Goal: Information Seeking & Learning: Learn about a topic

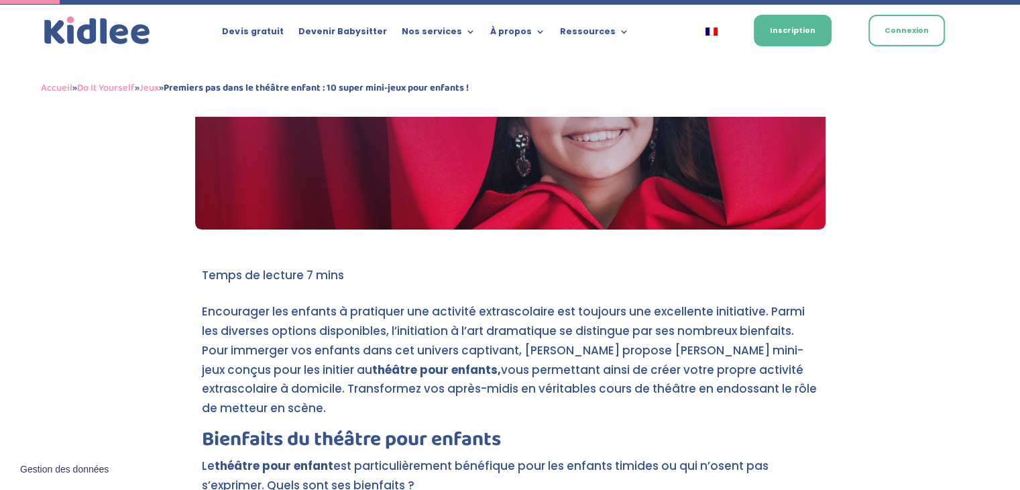
scroll to position [402, 0]
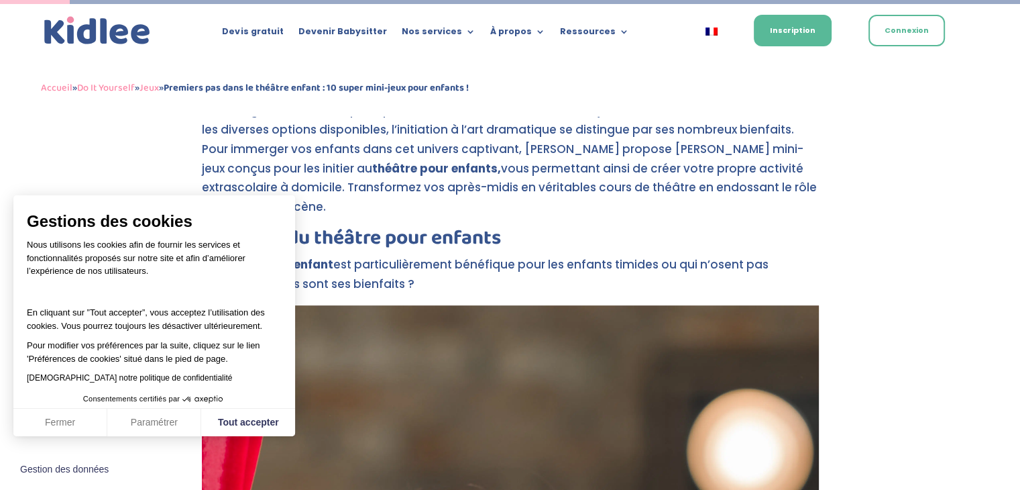
click at [225, 418] on button "Tout accepter" at bounding box center [248, 422] width 94 height 28
checkbox input "true"
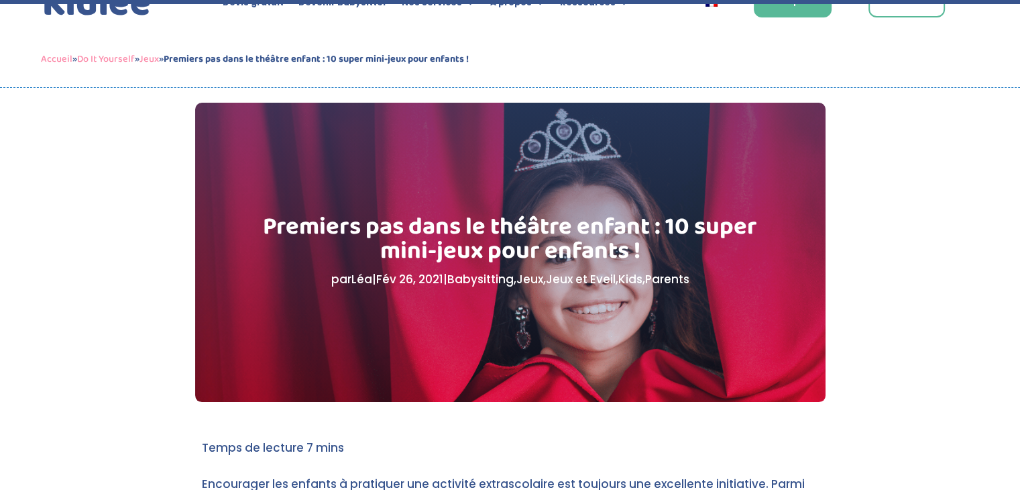
scroll to position [335, 0]
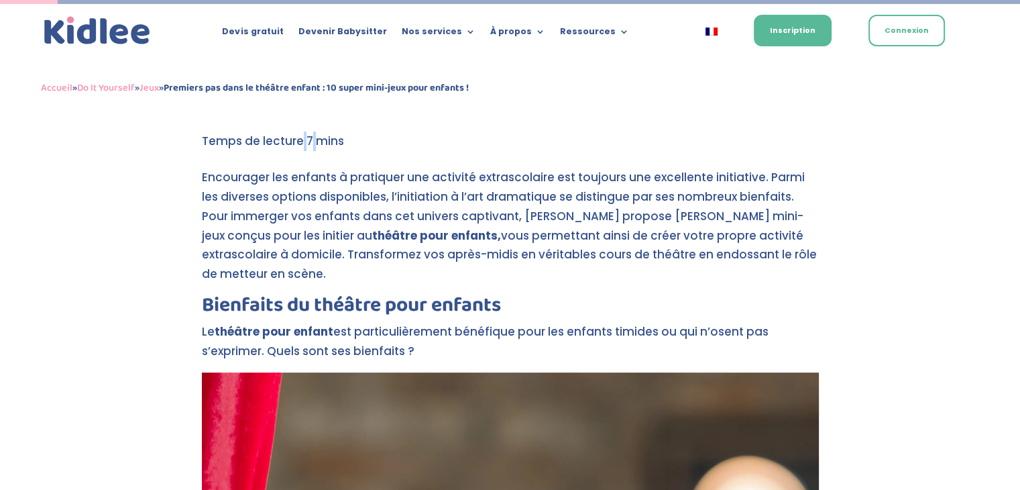
drag, startPoint x: 203, startPoint y: 141, endPoint x: 319, endPoint y: 148, distance: 116.2
click at [320, 146] on span at bounding box center [273, 141] width 142 height 16
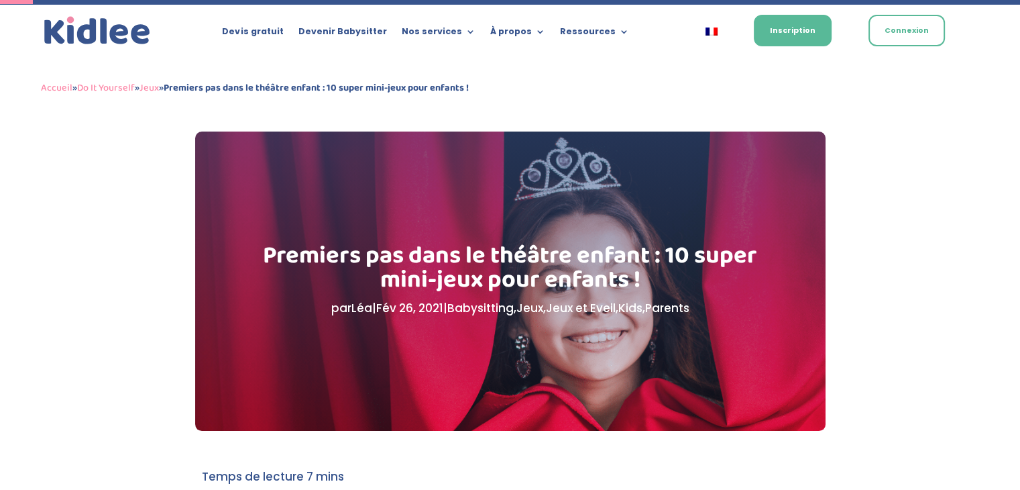
scroll to position [268, 0]
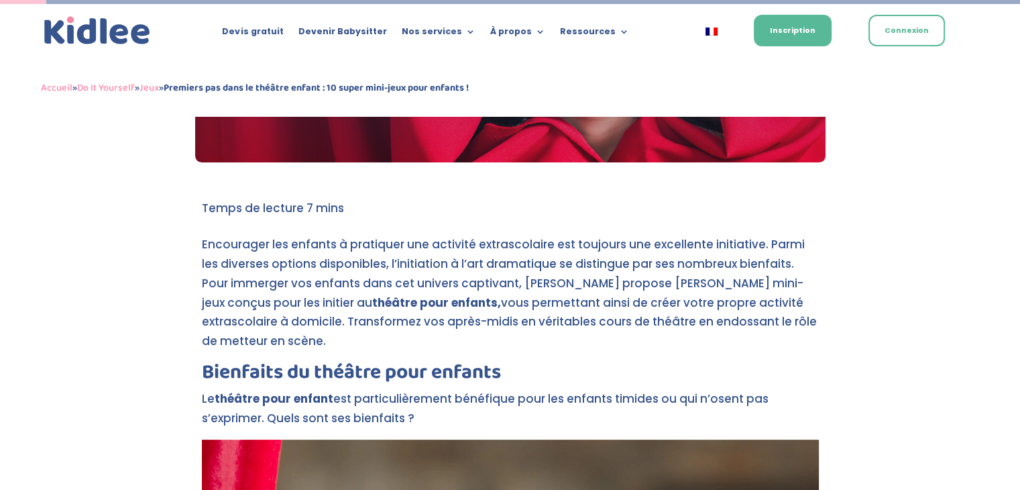
click at [211, 202] on span at bounding box center [253, 208] width 102 height 16
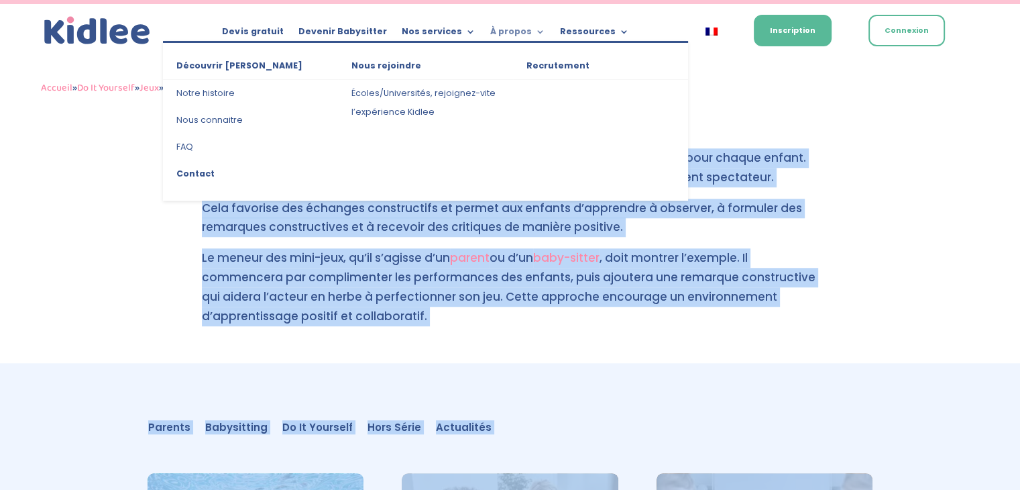
scroll to position [6188, 0]
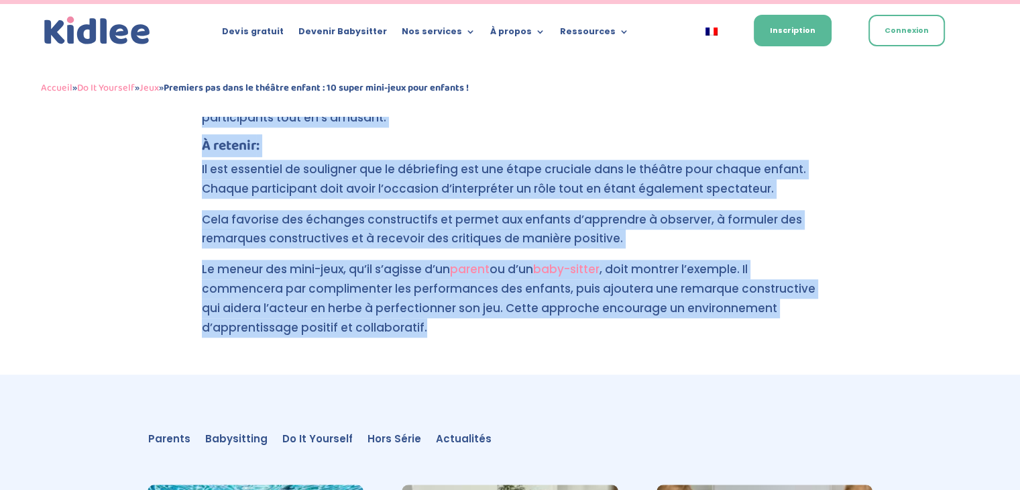
drag, startPoint x: 202, startPoint y: 245, endPoint x: 420, endPoint y: 226, distance: 219.5
copy div "Loremipsum dol sitamet c adipiscin eli seddoeiu temporincidid utl etdolore mag …"
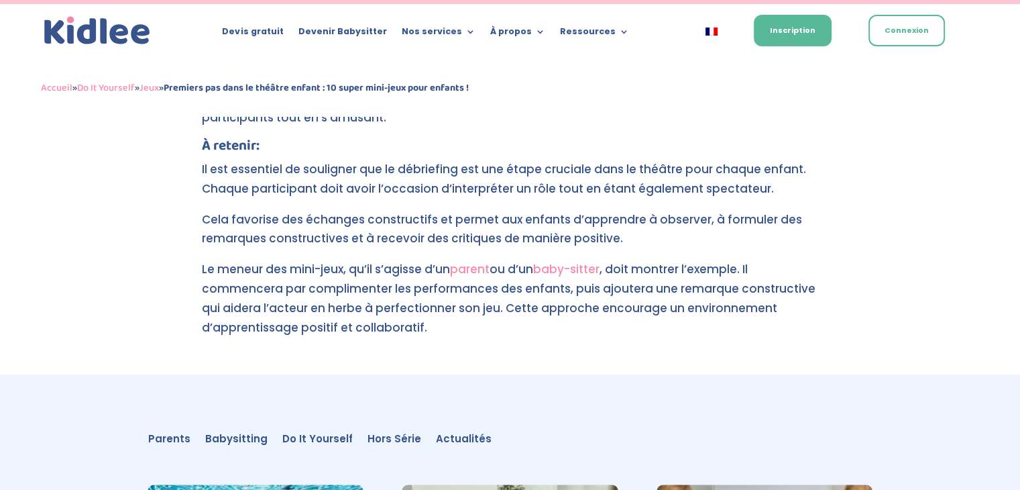
click at [598, 410] on div "Parents Babysitting Do It Yourself Hors Série Actualités Parents Babysitting Do…" at bounding box center [510, 438] width 724 height 56
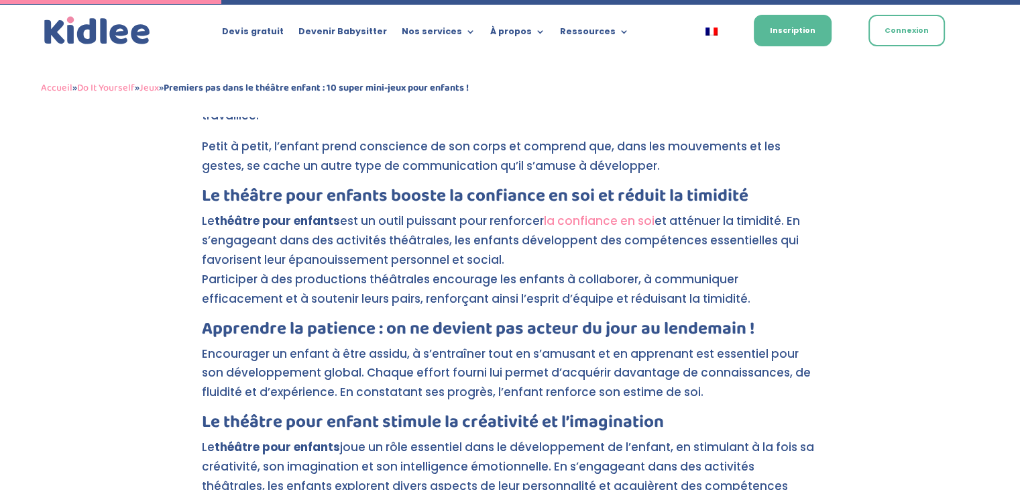
scroll to position [1159, 0]
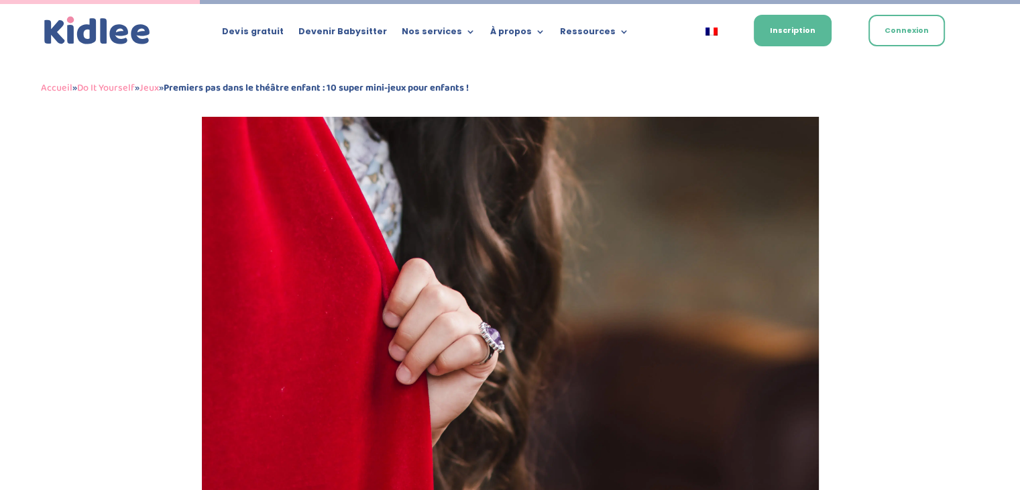
click at [536, 211] on img at bounding box center [510, 42] width 617 height 987
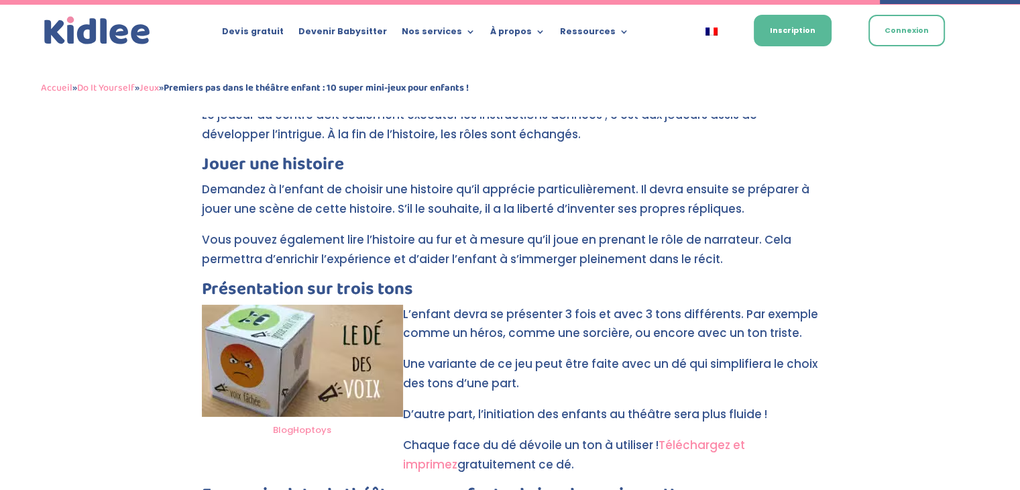
scroll to position [5097, 0]
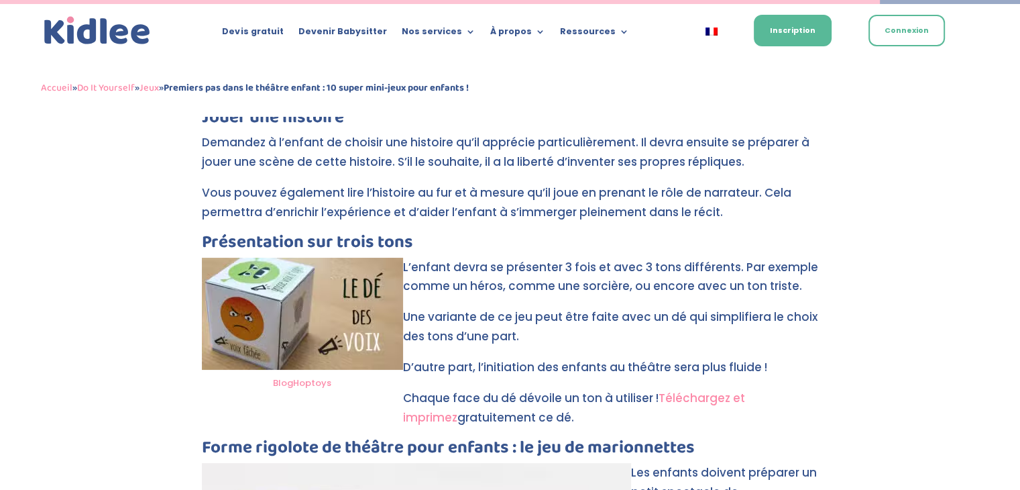
click at [295, 376] on link "BlogHoptoys" at bounding box center [302, 382] width 58 height 13
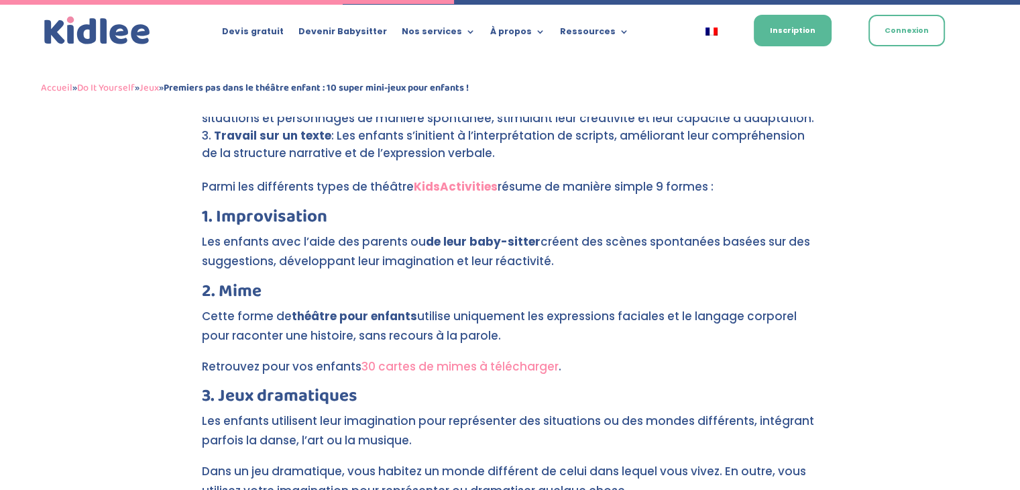
scroll to position [2682, 0]
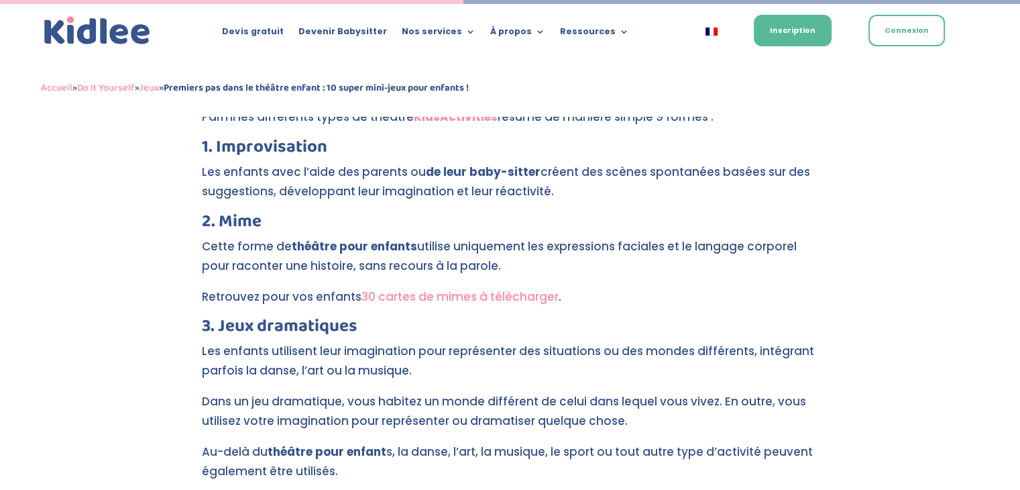
click at [508, 288] on link "30 cartes de mimes à télécharger" at bounding box center [459, 296] width 197 height 16
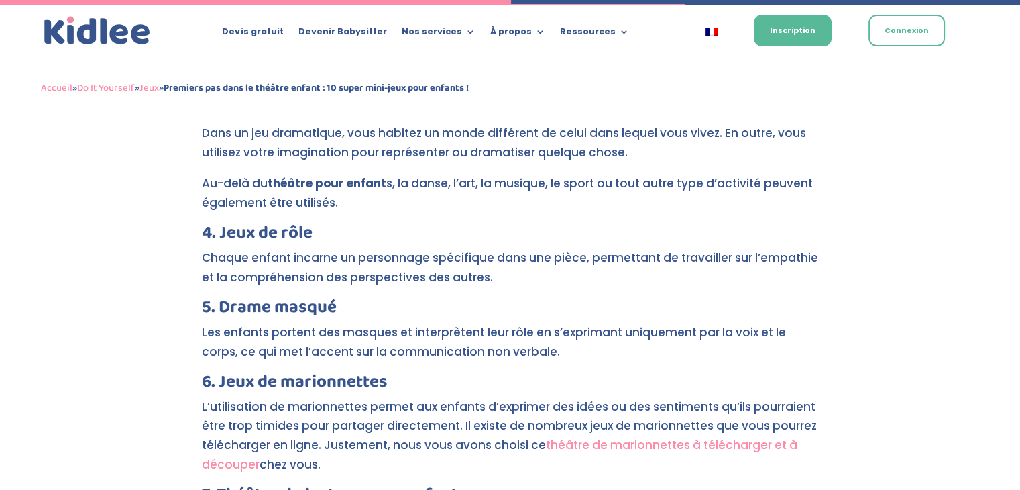
scroll to position [3085, 0]
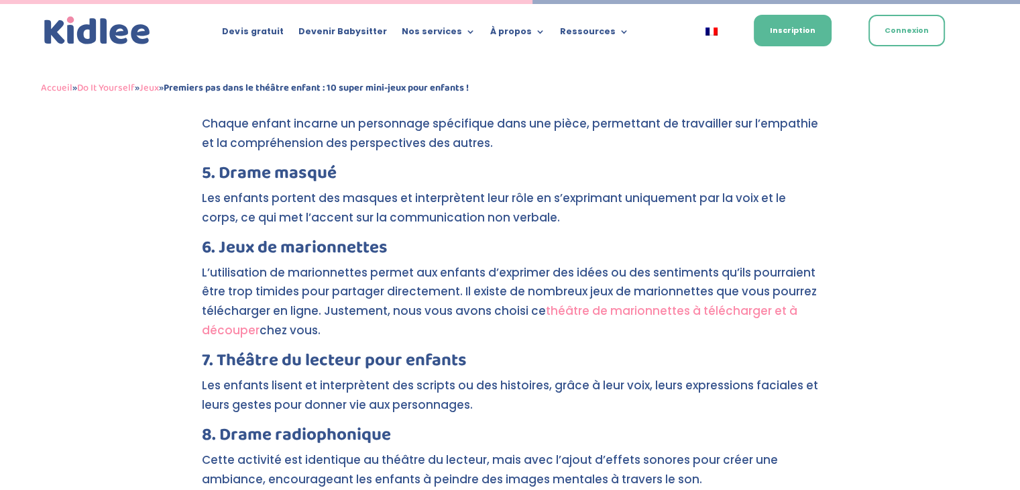
click at [617, 302] on link "théâtre de marionnettes à télécharger et à découper" at bounding box center [500, 320] width 596 height 36
